Goal: Transaction & Acquisition: Purchase product/service

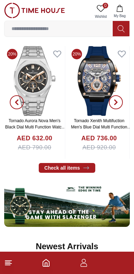
scroll to position [249, 0]
click at [84, 265] on icon "button" at bounding box center [84, 263] width 8 height 8
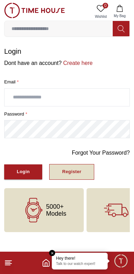
click at [85, 170] on button "Register" at bounding box center [71, 172] width 45 height 16
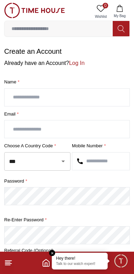
click at [111, 100] on input "text" at bounding box center [67, 97] width 125 height 17
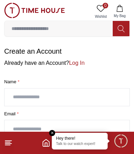
click at [53, 133] on em "Close tooltip" at bounding box center [52, 133] width 6 height 6
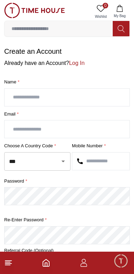
click at [75, 94] on input "text" at bounding box center [67, 97] width 125 height 17
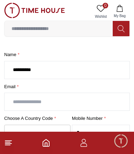
scroll to position [28, 0]
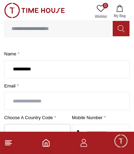
type input "*********"
click at [70, 99] on input "text" at bounding box center [67, 101] width 125 height 17
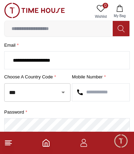
scroll to position [73, 0]
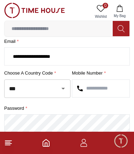
click at [61, 89] on icon "Open" at bounding box center [63, 89] width 8 height 8
type input "**********"
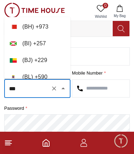
scroll to position [372, 0]
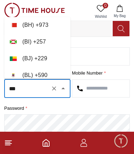
click at [32, 86] on input "***" at bounding box center [27, 89] width 41 height 12
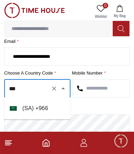
scroll to position [0, 0]
click at [53, 105] on li "( SA ) + 966" at bounding box center [37, 108] width 66 height 17
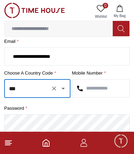
type input "***"
click at [99, 88] on input "text" at bounding box center [100, 88] width 57 height 17
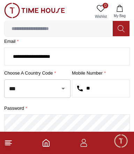
type input "***"
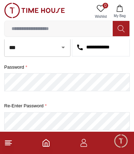
scroll to position [115, 0]
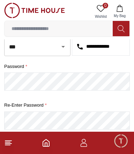
type input "**********"
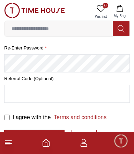
scroll to position [178, 0]
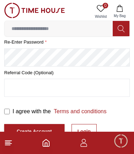
click at [93, 89] on input "text" at bounding box center [67, 87] width 125 height 17
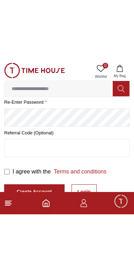
scroll to position [122, 0]
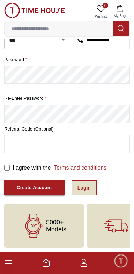
click at [88, 187] on link "Login" at bounding box center [84, 188] width 25 height 15
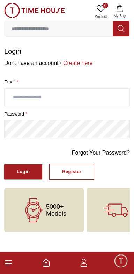
click at [99, 94] on input "text" at bounding box center [67, 97] width 125 height 17
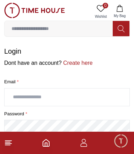
click at [87, 100] on input "text" at bounding box center [67, 97] width 125 height 17
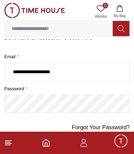
scroll to position [29, 0]
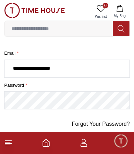
type input "**********"
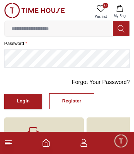
scroll to position [77, 0]
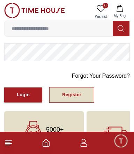
click at [79, 96] on div "Register" at bounding box center [71, 95] width 19 height 8
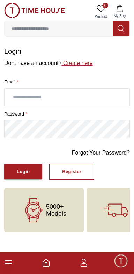
click at [82, 63] on link "Create here" at bounding box center [77, 63] width 31 height 6
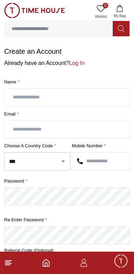
click at [95, 95] on input "text" at bounding box center [67, 97] width 125 height 17
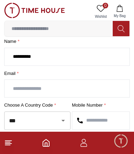
scroll to position [42, 0]
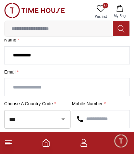
type input "*********"
click at [71, 88] on input "text" at bounding box center [67, 87] width 125 height 17
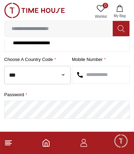
scroll to position [86, 0]
click at [66, 72] on icon "Open" at bounding box center [63, 75] width 8 height 8
type input "**********"
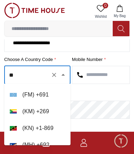
type input "*"
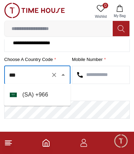
click at [53, 97] on li "( SA ) + 966" at bounding box center [37, 95] width 66 height 17
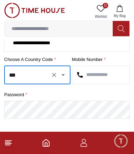
type input "***"
click at [94, 76] on input "text" at bounding box center [100, 74] width 57 height 17
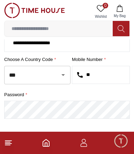
type input "***"
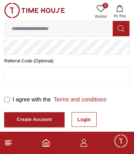
scroll to position [190, 0]
click at [96, 76] on input "text" at bounding box center [67, 75] width 125 height 17
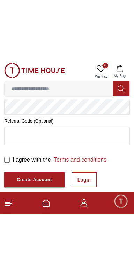
scroll to position [122, 0]
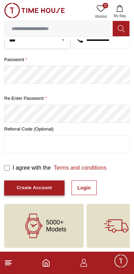
click at [29, 187] on div "Create Account" at bounding box center [34, 188] width 35 height 8
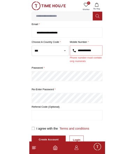
scroll to position [71, 0]
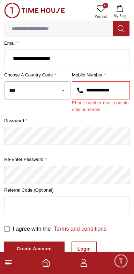
click at [90, 89] on input "**********" at bounding box center [100, 90] width 57 height 17
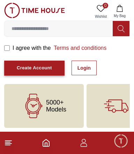
click at [39, 64] on div "Create Account" at bounding box center [34, 68] width 35 height 8
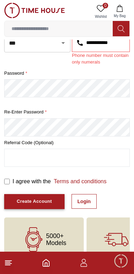
scroll to position [121, 0]
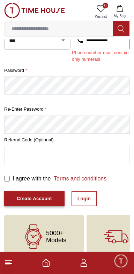
click at [27, 200] on div "Create Account" at bounding box center [34, 199] width 35 height 8
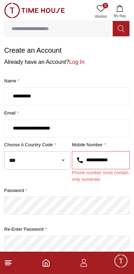
scroll to position [0, 0]
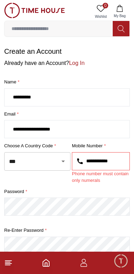
click at [114, 158] on input "**********" at bounding box center [100, 161] width 57 height 17
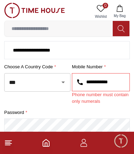
scroll to position [83, 0]
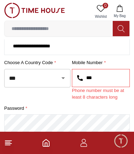
type input "**"
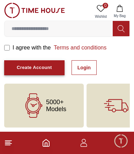
type input "*******"
click at [39, 65] on div "Create Account" at bounding box center [34, 68] width 35 height 8
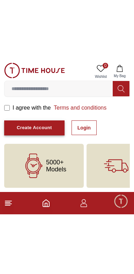
scroll to position [122, 0]
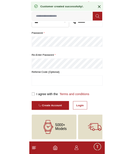
scroll to position [30, 0]
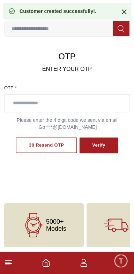
click at [81, 104] on input "text" at bounding box center [67, 103] width 125 height 17
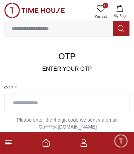
click at [77, 100] on input "text" at bounding box center [67, 103] width 125 height 17
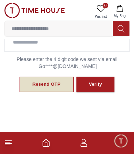
click at [59, 82] on div "Resend OTP" at bounding box center [46, 85] width 28 height 8
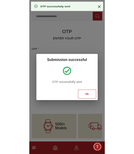
scroll to position [31, 0]
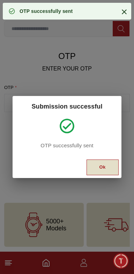
click at [103, 166] on div "Ok" at bounding box center [103, 168] width 6 height 8
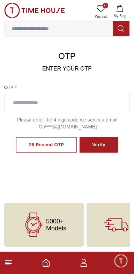
click at [84, 104] on input "text" at bounding box center [67, 102] width 125 height 17
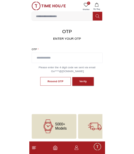
scroll to position [85, 0]
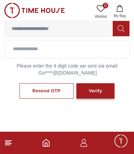
click at [97, 90] on div "Verify" at bounding box center [95, 91] width 13 height 8
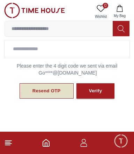
click at [37, 96] on button "Resend OTP" at bounding box center [47, 92] width 54 height 16
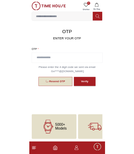
scroll to position [31, 0]
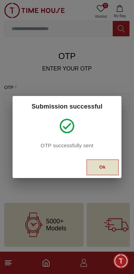
click at [102, 166] on div "Ok" at bounding box center [103, 168] width 6 height 8
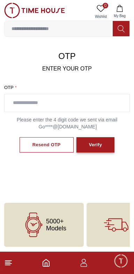
click at [103, 145] on button "Verify" at bounding box center [96, 145] width 38 height 16
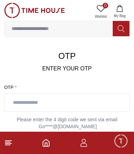
click at [128, 103] on input "text" at bounding box center [67, 102] width 125 height 17
click at [52, 119] on p "Please enter the 4 digit code we sent via email Go****@gmail.com" at bounding box center [67, 123] width 126 height 14
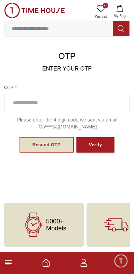
click at [44, 139] on button "Resend OTP" at bounding box center [47, 145] width 54 height 16
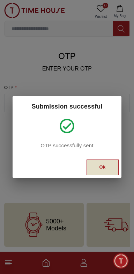
click at [94, 163] on button "Ok" at bounding box center [103, 168] width 32 height 16
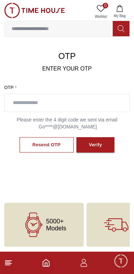
click at [32, 102] on input "text" at bounding box center [67, 102] width 125 height 17
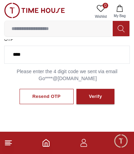
scroll to position [82, 0]
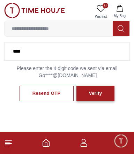
click at [100, 91] on div "Verify" at bounding box center [95, 94] width 13 height 8
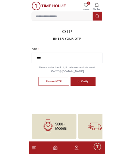
scroll to position [45, 0]
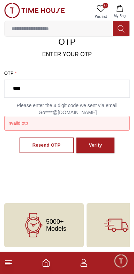
click at [35, 90] on input "****" at bounding box center [67, 88] width 125 height 17
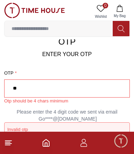
type input "*"
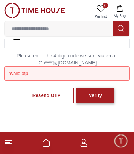
click at [101, 94] on button "Verify" at bounding box center [96, 96] width 38 height 16
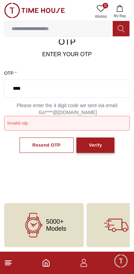
click at [97, 140] on button "Verify" at bounding box center [96, 146] width 38 height 16
click at [41, 88] on input "****" at bounding box center [67, 88] width 125 height 17
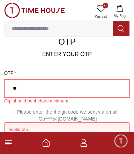
type input "*"
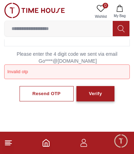
click at [102, 92] on button "Verify" at bounding box center [96, 94] width 38 height 16
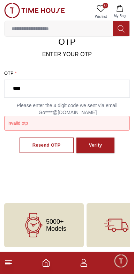
click at [31, 89] on input "****" at bounding box center [67, 88] width 125 height 17
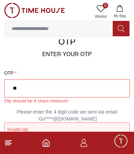
type input "*"
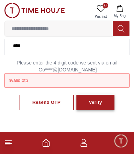
type input "****"
click at [93, 105] on div "Verify" at bounding box center [95, 103] width 13 height 8
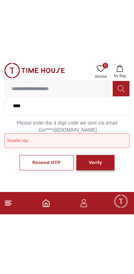
scroll to position [31, 0]
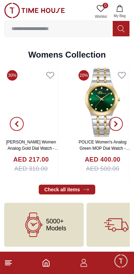
scroll to position [1592, 0]
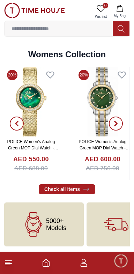
click at [61, 231] on span "5000+ Models" at bounding box center [56, 225] width 20 height 14
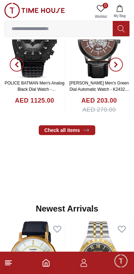
scroll to position [0, 0]
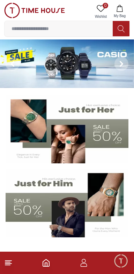
click at [64, 209] on img at bounding box center [67, 203] width 123 height 68
click at [29, 67] on img at bounding box center [67, 63] width 134 height 49
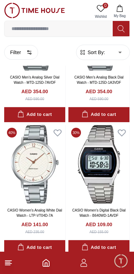
scroll to position [463, 0]
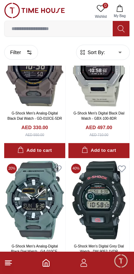
scroll to position [1288, 0]
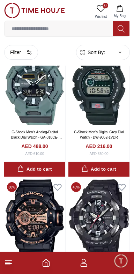
scroll to position [1200, 0]
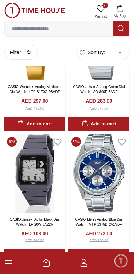
scroll to position [1607, 0]
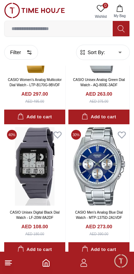
click at [49, 260] on icon "Home" at bounding box center [46, 263] width 8 height 8
click at [54, 258] on footer at bounding box center [67, 263] width 134 height 22
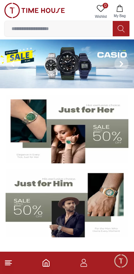
click at [84, 266] on icon "button" at bounding box center [84, 263] width 8 height 8
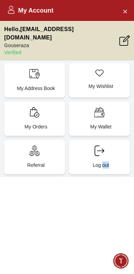
scroll to position [1244, 0]
click at [93, 222] on div "My Account Hello , Gouseraza35@gmail.com Gouseraza Verified My Address Book My …" at bounding box center [67, 137] width 134 height 274
click at [31, 162] on p "Referral" at bounding box center [36, 165] width 52 height 7
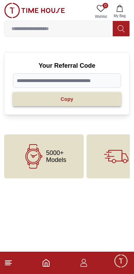
click at [68, 99] on span "Copy" at bounding box center [67, 99] width 13 height 7
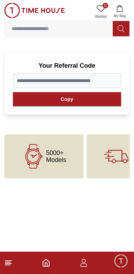
click at [8, 262] on line at bounding box center [7, 262] width 5 height 0
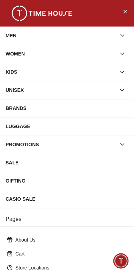
click at [16, 36] on div "MEN" at bounding box center [61, 35] width 110 height 13
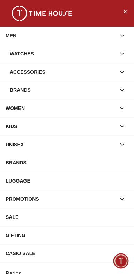
click at [20, 58] on div "Watches" at bounding box center [63, 54] width 106 height 13
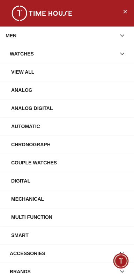
click at [18, 64] on div "View All" at bounding box center [67, 72] width 134 height 18
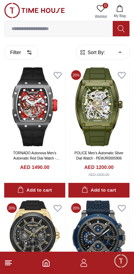
scroll to position [940, 0]
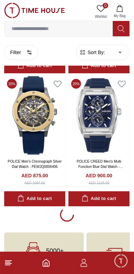
scroll to position [1229, 0]
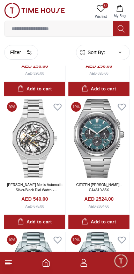
scroll to position [3757, 0]
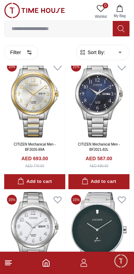
scroll to position [4138, 0]
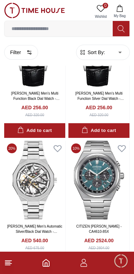
scroll to position [3569, 0]
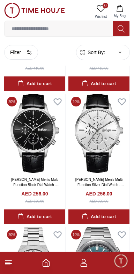
click at [22, 30] on input at bounding box center [59, 29] width 108 height 14
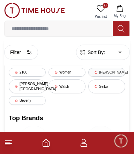
click at [116, 72] on div "Lee cooper" at bounding box center [106, 72] width 37 height 9
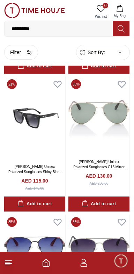
scroll to position [5236, 0]
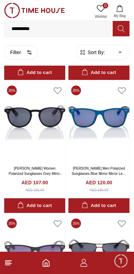
scroll to position [6354, 0]
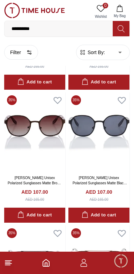
scroll to position [6672, 0]
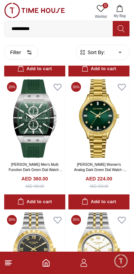
scroll to position [9100, 0]
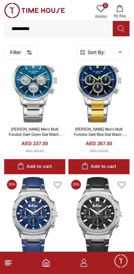
scroll to position [10579, 0]
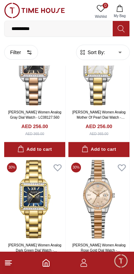
scroll to position [11901, 0]
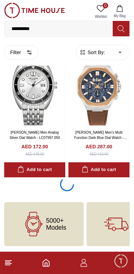
scroll to position [13332, 0]
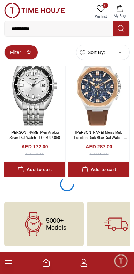
click at [24, 49] on button "Filter" at bounding box center [21, 52] width 34 height 15
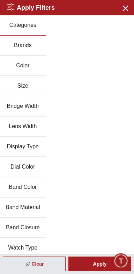
scroll to position [12972, 0]
click at [125, 8] on icon "button" at bounding box center [125, 8] width 5 height 5
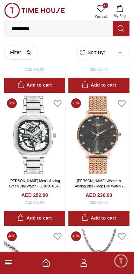
scroll to position [13669, 0]
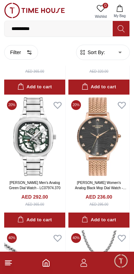
click at [92, 53] on span "Sort By:" at bounding box center [95, 52] width 19 height 7
click at [94, 55] on span "Sort By:" at bounding box center [95, 52] width 19 height 7
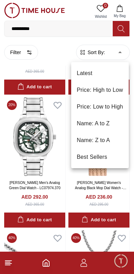
click at [88, 109] on li "Price: Low to High" at bounding box center [100, 107] width 58 height 17
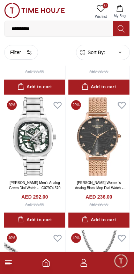
type input "*"
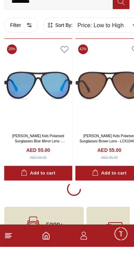
scroll to position [1293, 0]
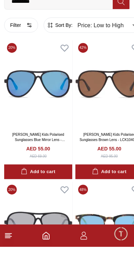
scroll to position [2710, 0]
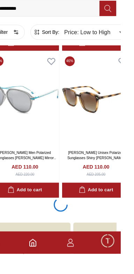
scroll to position [6994, 0]
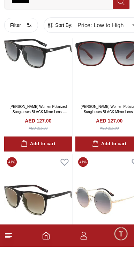
scroll to position [9887, 0]
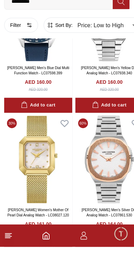
scroll to position [12651, 0]
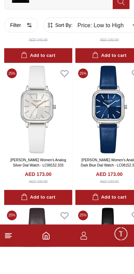
scroll to position [13055, 0]
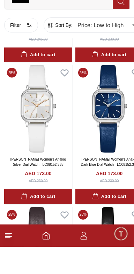
scroll to position [9887, 0]
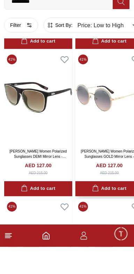
scroll to position [6994, 0]
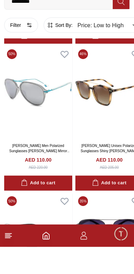
click at [7, 262] on line at bounding box center [7, 262] width 5 height 0
